Goal: Task Accomplishment & Management: Complete application form

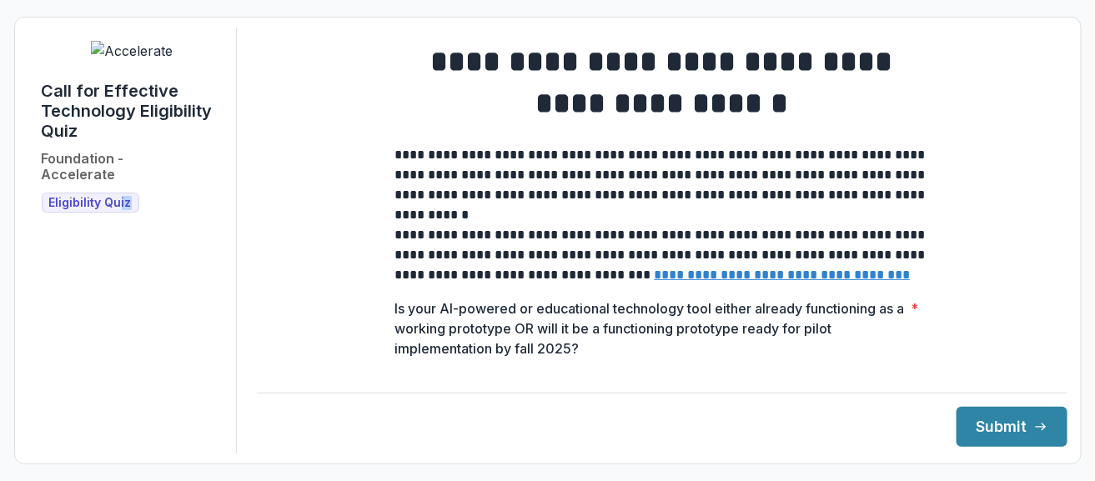
click at [118, 194] on div "Call for Effective Technology Eligibility Quiz Foundation - Accelerate Eligibil…" at bounding box center [132, 241] width 209 height 426
click at [107, 196] on span "Eligibility Quiz" at bounding box center [90, 203] width 83 height 14
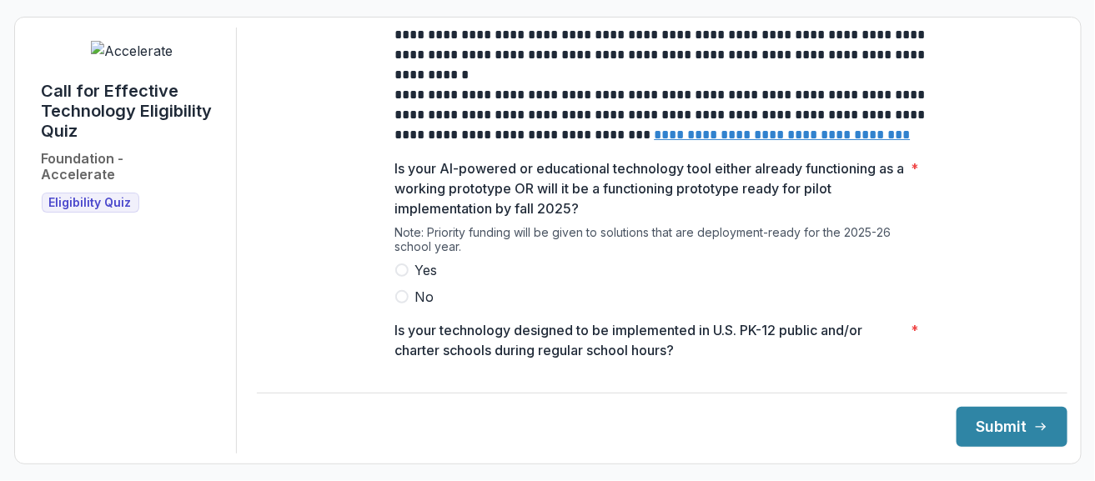
scroll to position [167, 0]
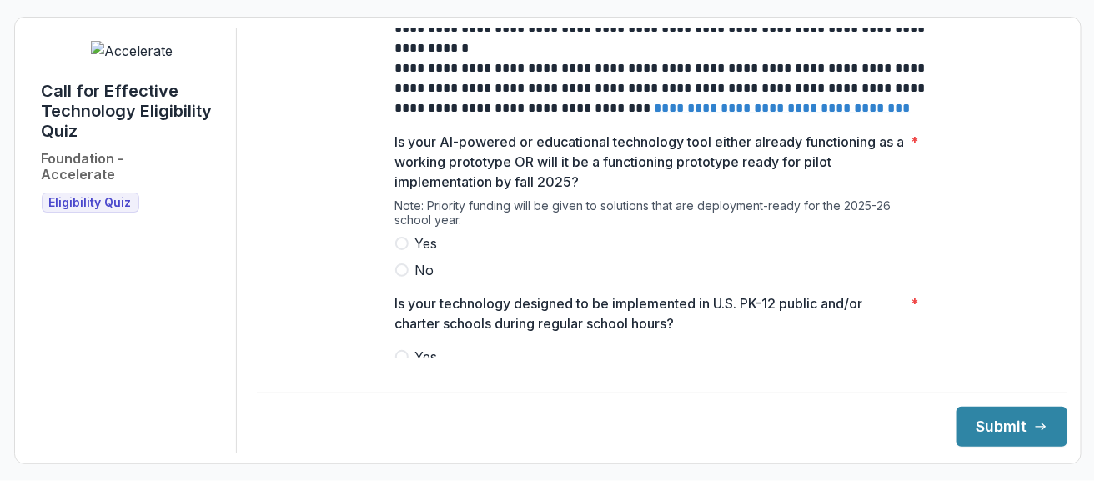
click at [398, 277] on span at bounding box center [401, 270] width 13 height 13
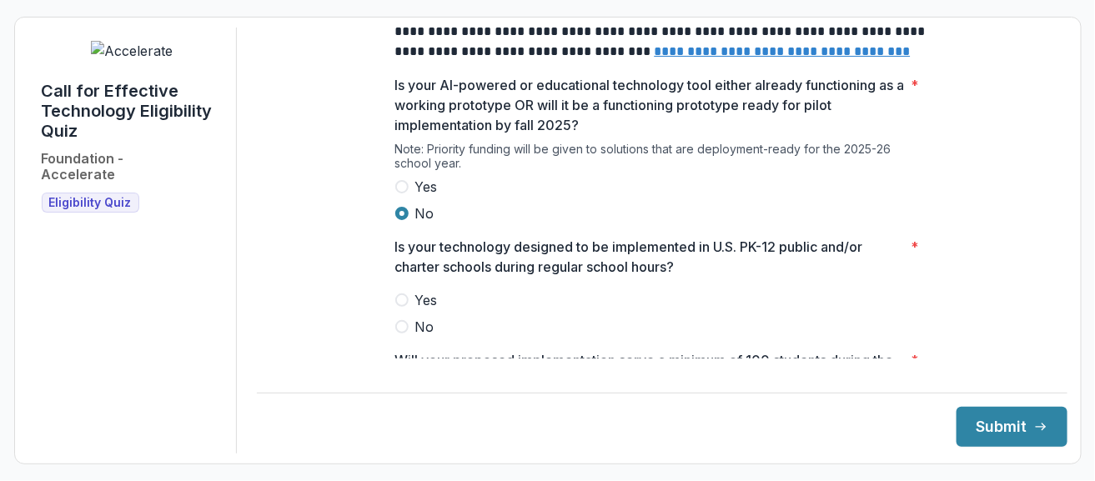
scroll to position [250, 0]
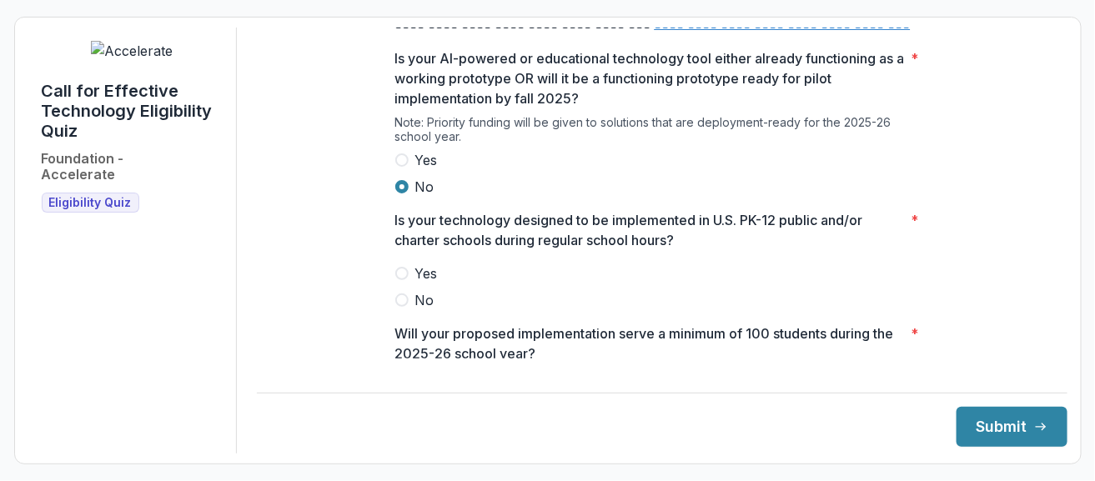
click at [398, 280] on span at bounding box center [401, 273] width 13 height 13
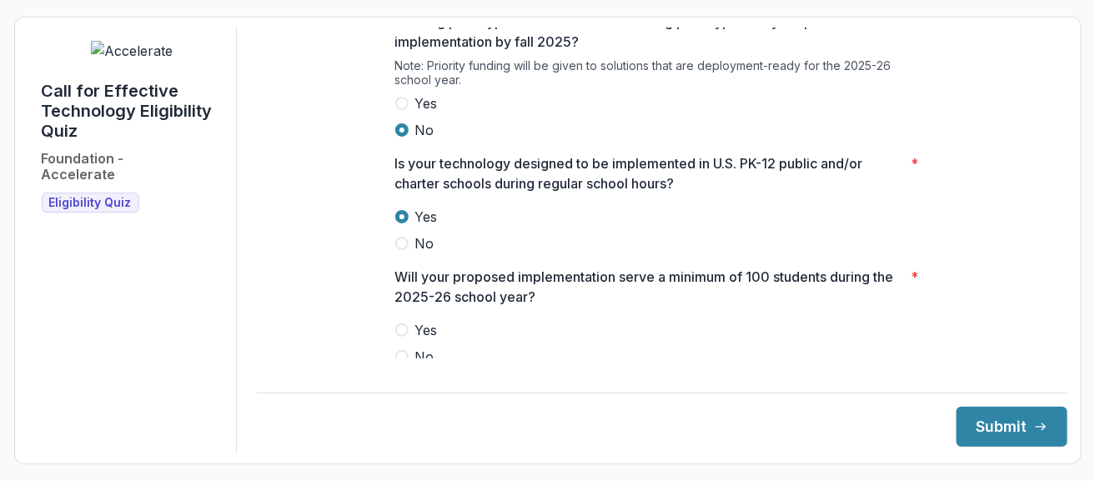
scroll to position [334, 0]
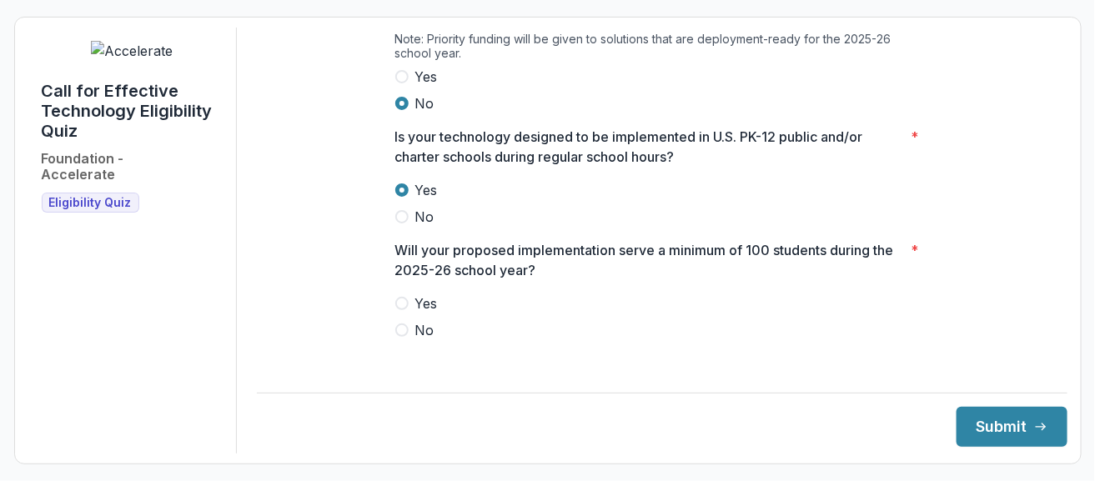
click at [402, 337] on span at bounding box center [401, 330] width 13 height 13
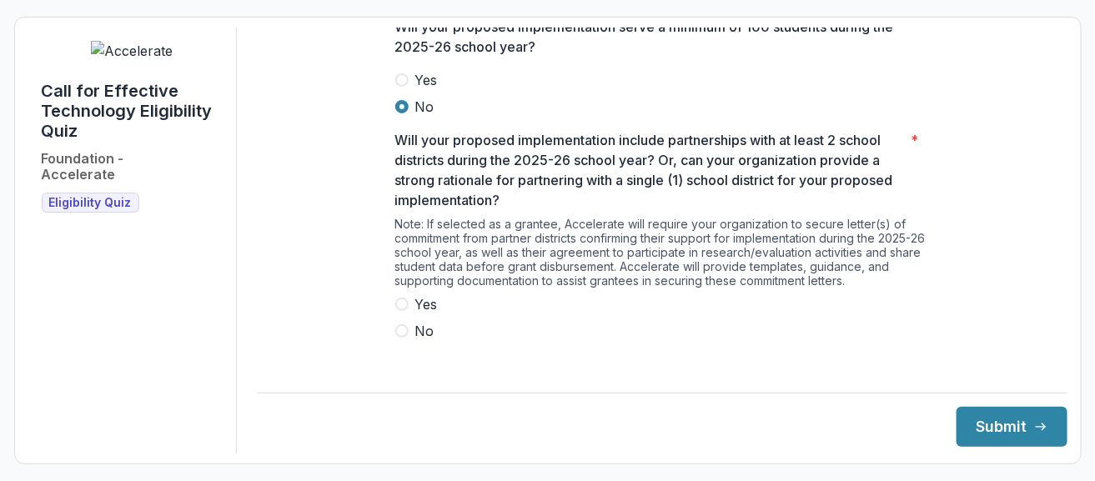
scroll to position [584, 0]
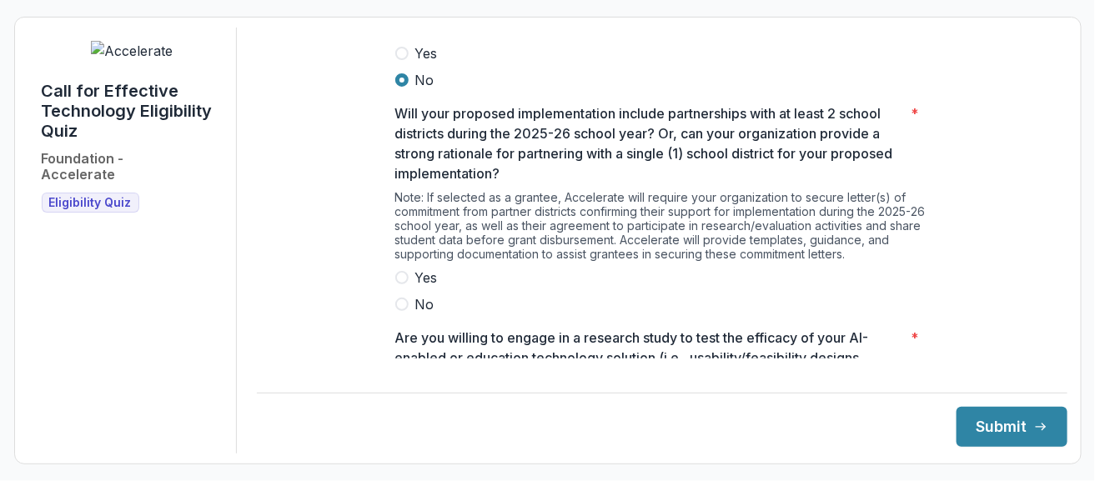
click at [396, 311] on span at bounding box center [401, 304] width 13 height 13
drag, startPoint x: 396, startPoint y: 319, endPoint x: 431, endPoint y: 310, distance: 36.0
click at [397, 311] on span at bounding box center [401, 304] width 13 height 13
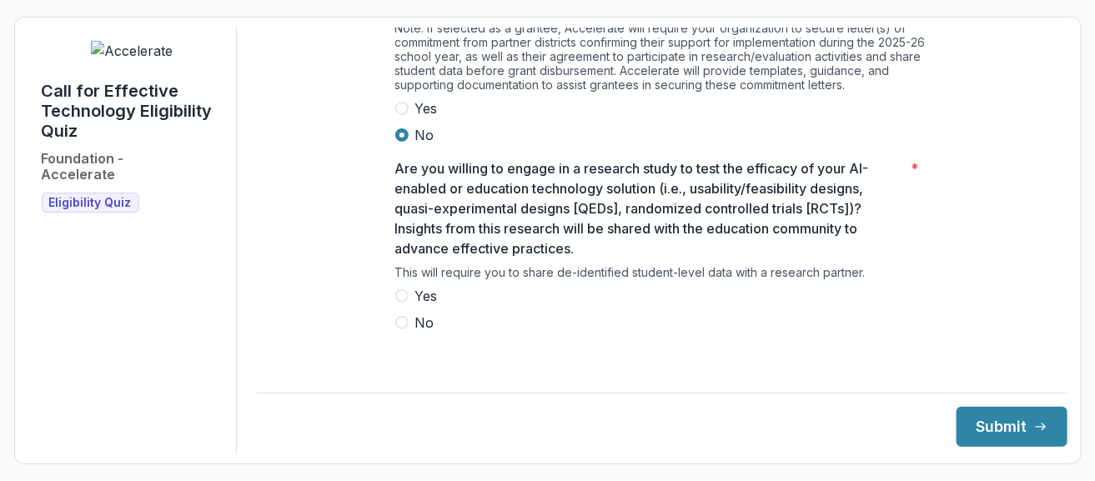
scroll to position [754, 0]
click at [400, 302] on span at bounding box center [401, 295] width 13 height 13
click at [1008, 427] on button "Submit" at bounding box center [1012, 427] width 111 height 40
